Goal: Transaction & Acquisition: Purchase product/service

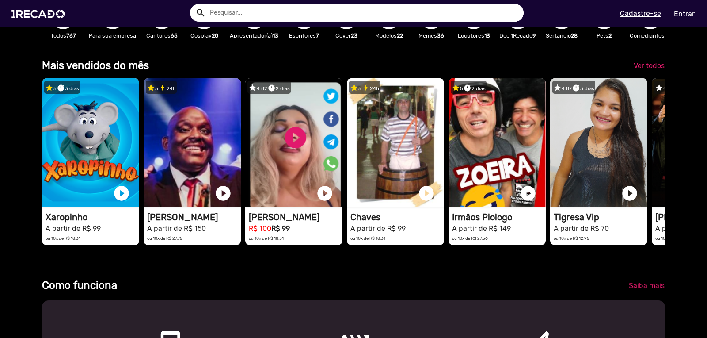
scroll to position [0, 700]
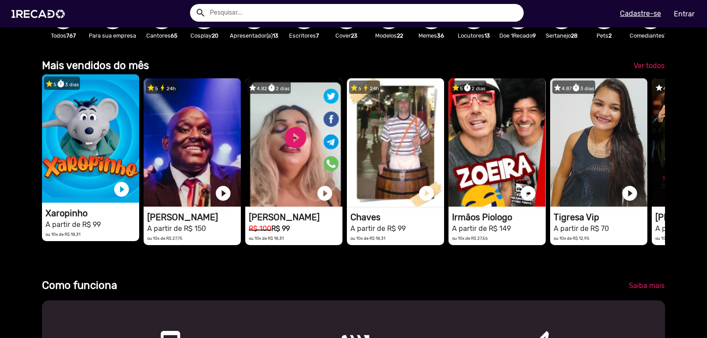
click at [61, 218] on h1 "Xaropinho" at bounding box center [93, 213] width 94 height 11
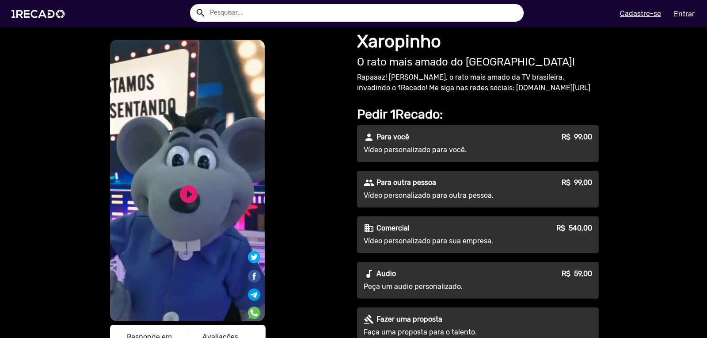
click at [473, 147] on p "Vídeo personalizado para você." at bounding box center [444, 150] width 160 height 11
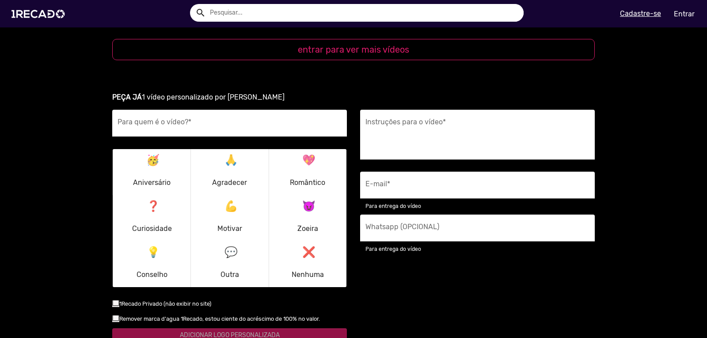
scroll to position [1142, 0]
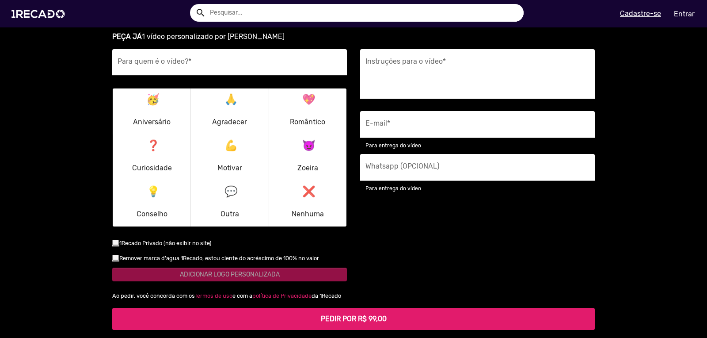
click at [161, 61] on input "Para quem é o vídeo? *" at bounding box center [230, 64] width 224 height 11
type input "Evento Brinquedo Rock"
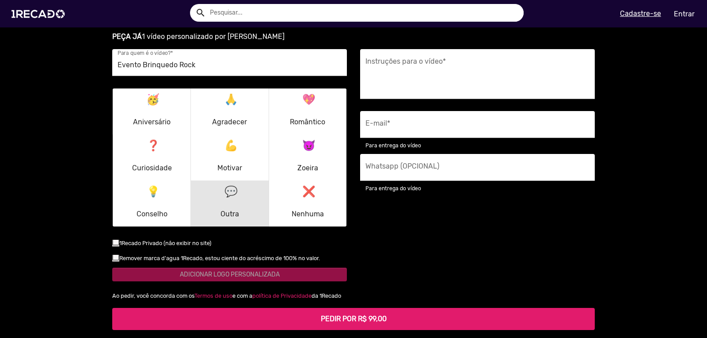
click at [226, 195] on mat-icon "💬" at bounding box center [230, 189] width 11 height 11
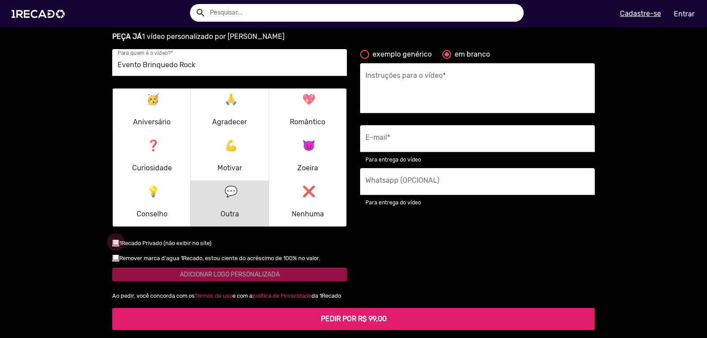
click at [113, 244] on div at bounding box center [115, 241] width 7 height 7
click at [115, 245] on input "checkbox" at bounding box center [115, 245] width 0 height 0
checkbox input "true"
click at [406, 187] on input "Whatsapp (OPCIONAL)" at bounding box center [477, 183] width 224 height 11
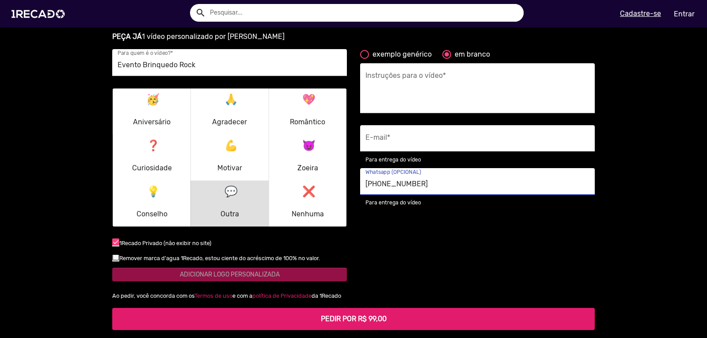
type input "[PHONE_NUMBER]"
click at [419, 143] on input "E-mail *" at bounding box center [477, 140] width 224 height 11
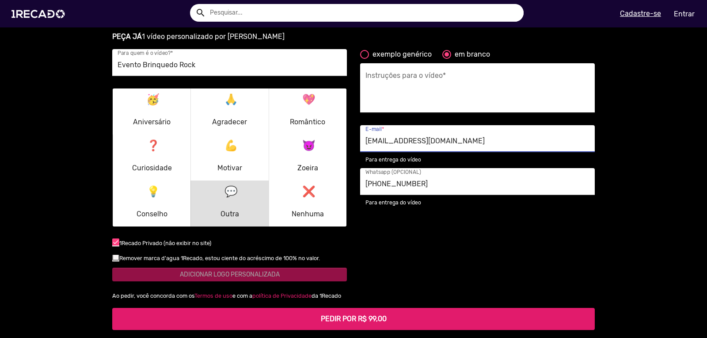
type input "[EMAIL_ADDRESS][DOMAIN_NAME]"
click at [407, 108] on textarea "Instruções para o vídeo *" at bounding box center [477, 90] width 224 height 36
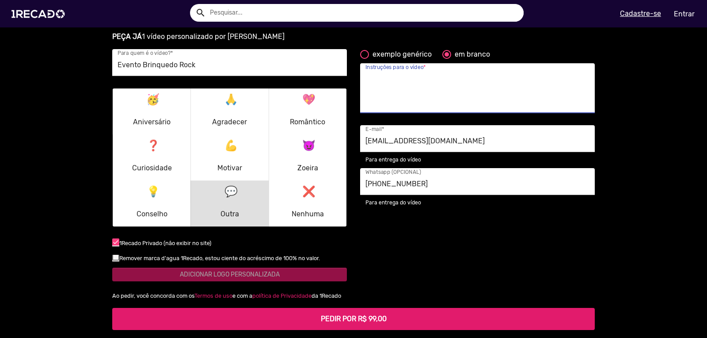
scroll to position [1125, 0]
